Goal: Find specific page/section: Find specific page/section

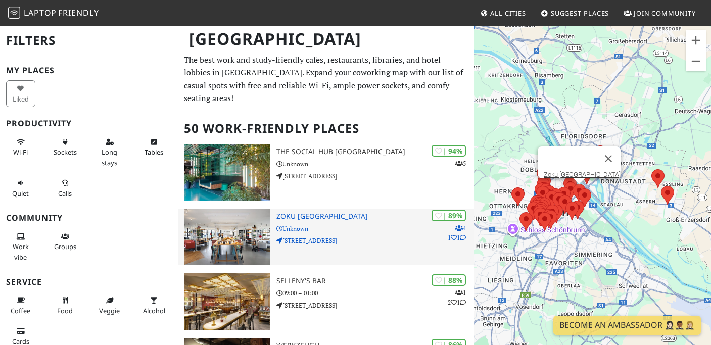
click at [282, 212] on h3 "Zoku [GEOGRAPHIC_DATA]" at bounding box center [376, 216] width 198 height 9
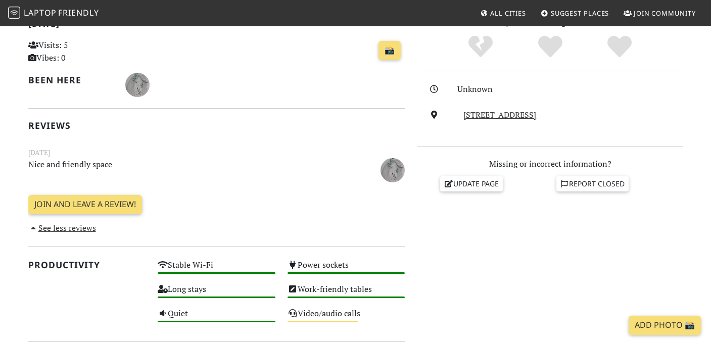
scroll to position [109, 0]
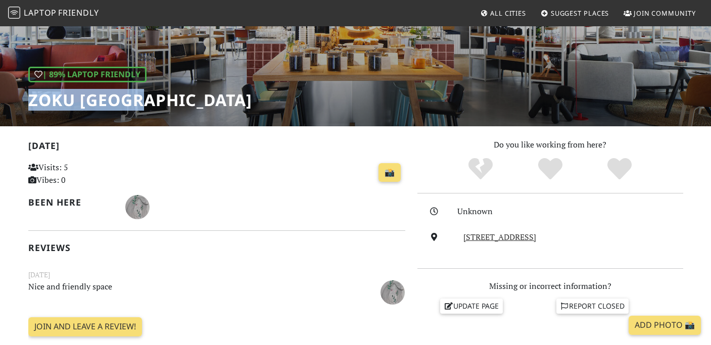
drag, startPoint x: 177, startPoint y: 111, endPoint x: 20, endPoint y: 103, distance: 156.9
click at [20, 103] on div "| 89% Laptop Friendly Zoku Vienna" at bounding box center [355, 21] width 711 height 210
copy h1 "Zoku [GEOGRAPHIC_DATA]"
